Goal: Task Accomplishment & Management: Use online tool/utility

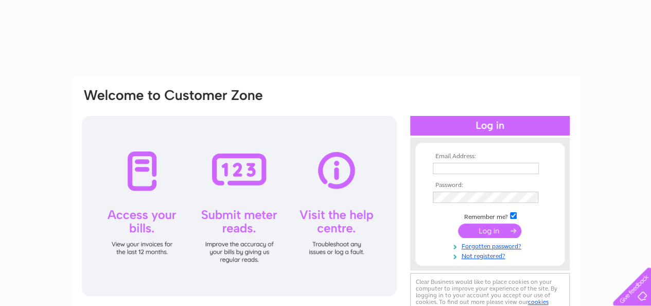
type input "[EMAIL_ADDRESS][DOMAIN_NAME]"
click at [496, 231] on input "submit" at bounding box center [489, 230] width 63 height 14
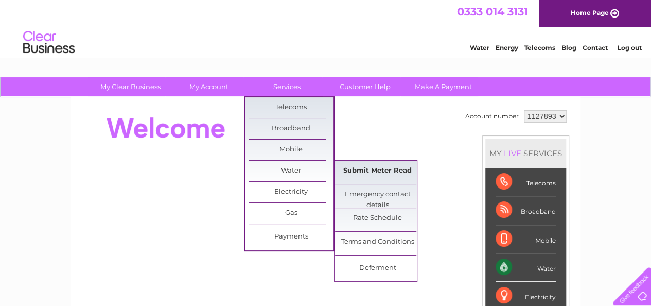
click at [356, 172] on link "Submit Meter Read" at bounding box center [377, 170] width 85 height 21
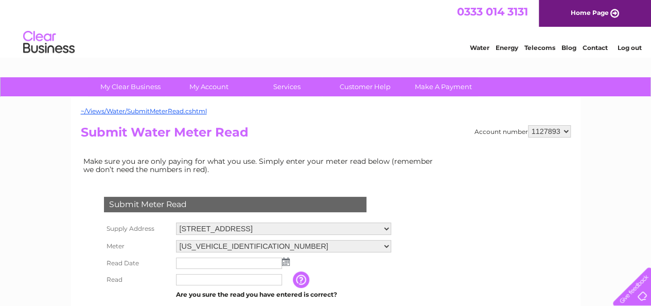
click at [290, 261] on td at bounding box center [283, 263] width 220 height 16
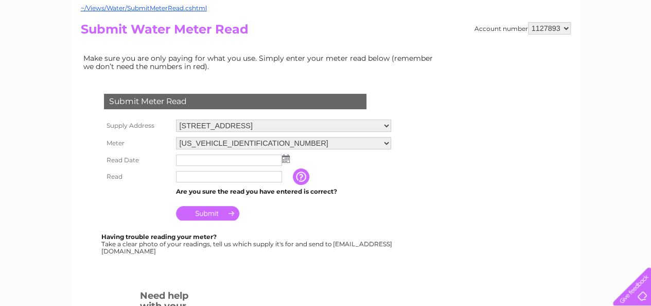
click at [287, 160] on img at bounding box center [286, 158] width 8 height 8
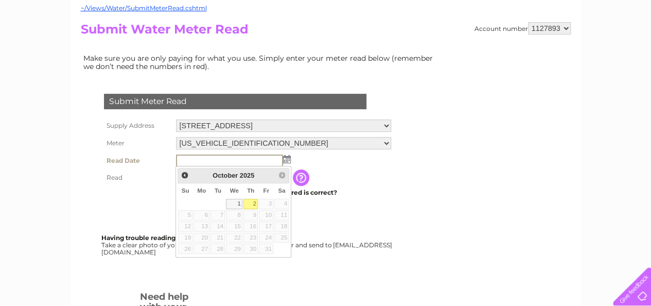
click at [249, 203] on link "2" at bounding box center [250, 204] width 14 height 10
type input "2025/10/02"
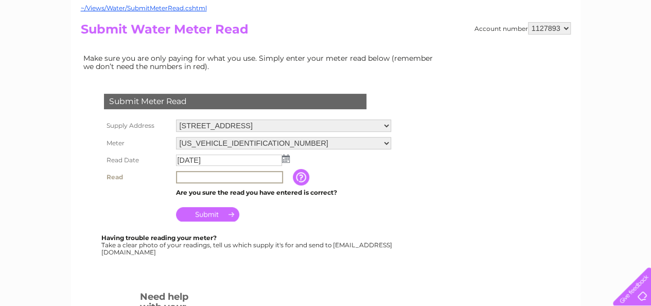
click at [246, 177] on input "text" at bounding box center [229, 177] width 107 height 12
type input "20582"
click at [214, 211] on input "Submit" at bounding box center [207, 213] width 63 height 14
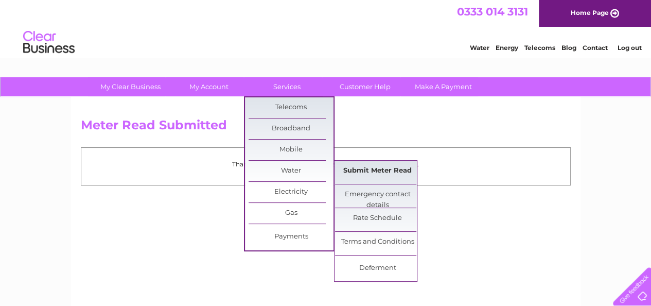
click at [346, 172] on link "Submit Meter Read" at bounding box center [377, 170] width 85 height 21
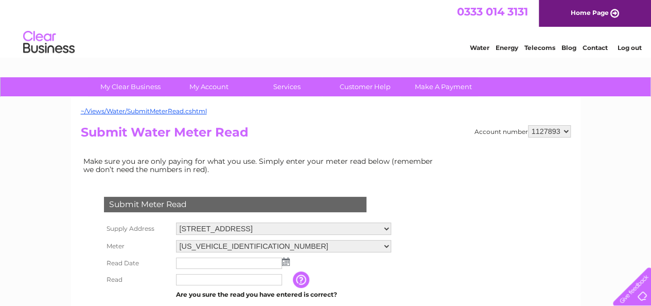
click at [378, 227] on select "[GEOGRAPHIC_DATA], [STREET_ADDRESS]" at bounding box center [283, 228] width 215 height 12
select select "540168"
click at [176, 222] on select "[GEOGRAPHIC_DATA], [STREET_ADDRESS]" at bounding box center [283, 228] width 215 height 13
click at [284, 262] on img at bounding box center [286, 261] width 8 height 8
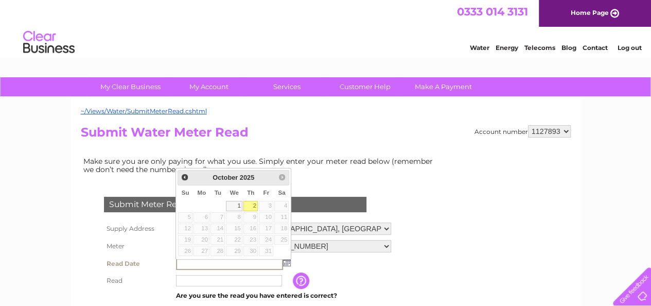
click at [253, 204] on link "2" at bounding box center [250, 206] width 14 height 10
type input "[DATE]"
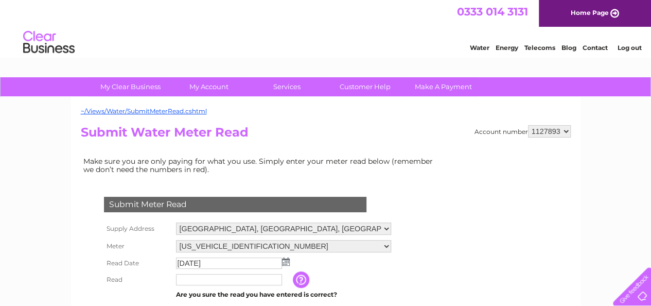
click at [228, 278] on input "text" at bounding box center [229, 279] width 106 height 11
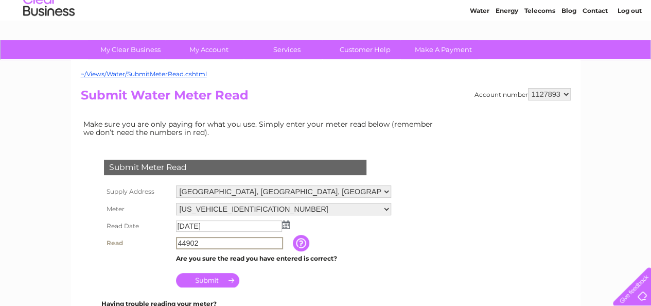
scroll to position [51, 0]
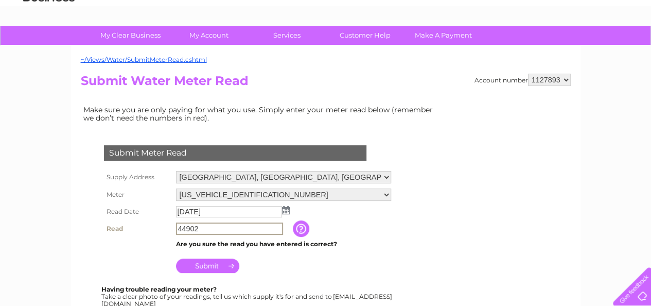
type input "44902"
click at [210, 265] on input "Submit" at bounding box center [207, 265] width 63 height 14
